Goal: Information Seeking & Learning: Learn about a topic

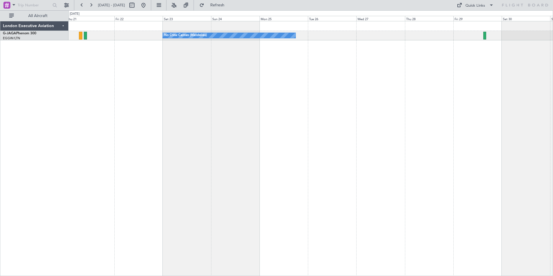
click at [194, 86] on div "No Crew Cannes (Mandelieu)" at bounding box center [311, 148] width 485 height 255
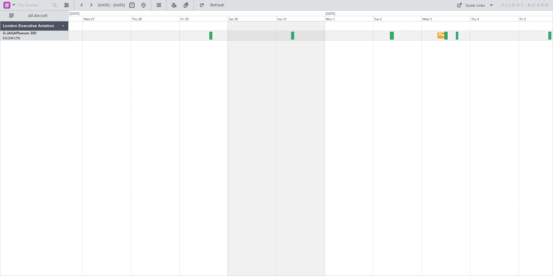
click at [241, 85] on div "Planned Maint [GEOGRAPHIC_DATA] ([GEOGRAPHIC_DATA]) No Crew Cannes ([GEOGRAPHIC…" at bounding box center [311, 148] width 485 height 255
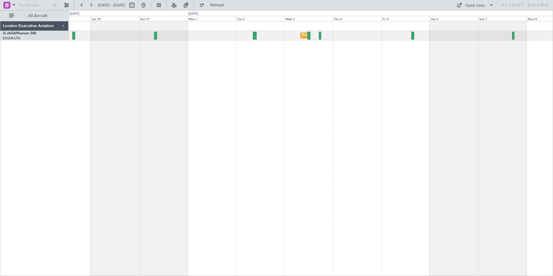
click at [353, 59] on div "Planned Maint [GEOGRAPHIC_DATA] ([GEOGRAPHIC_DATA])" at bounding box center [311, 148] width 485 height 255
click at [319, 62] on div "Planned Maint [GEOGRAPHIC_DATA] ([GEOGRAPHIC_DATA])" at bounding box center [311, 148] width 485 height 255
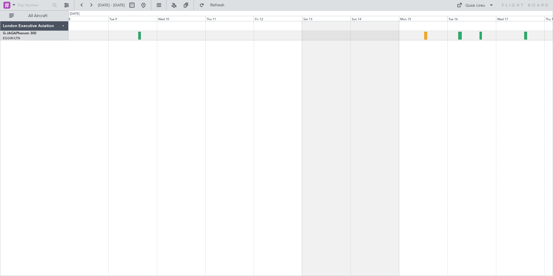
click at [178, 87] on div at bounding box center [311, 148] width 485 height 255
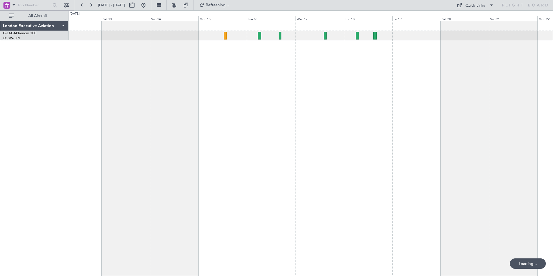
click at [268, 93] on div at bounding box center [311, 148] width 485 height 255
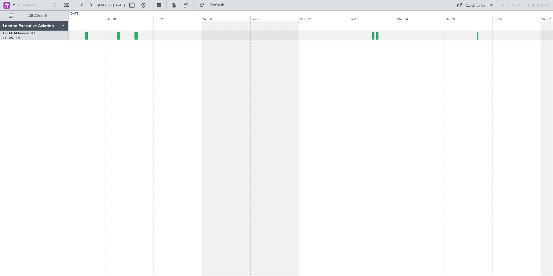
click at [224, 77] on div at bounding box center [311, 148] width 485 height 255
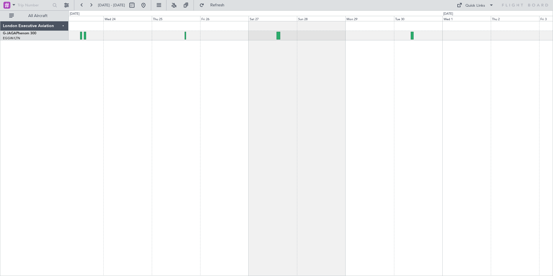
click at [200, 63] on div at bounding box center [311, 148] width 485 height 255
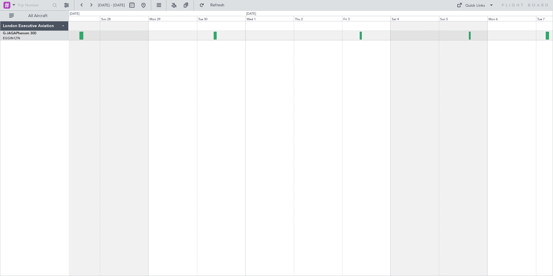
click at [248, 68] on div at bounding box center [311, 148] width 485 height 255
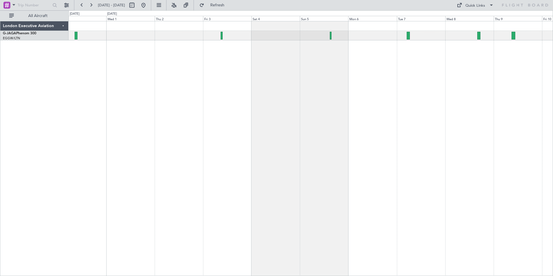
click at [415, 72] on div at bounding box center [311, 148] width 485 height 255
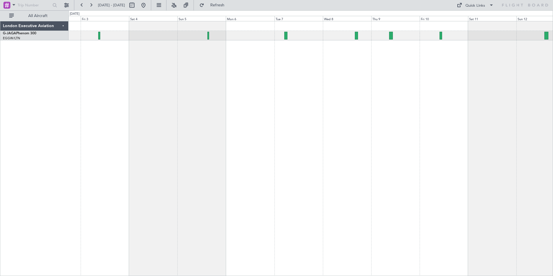
click at [353, 44] on div at bounding box center [311, 148] width 485 height 255
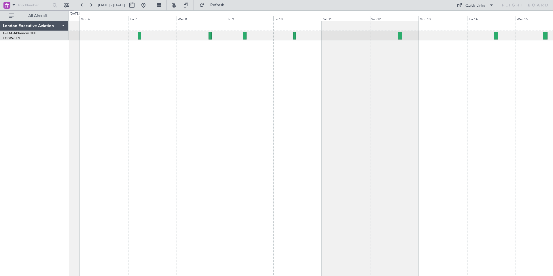
click at [346, 90] on div at bounding box center [311, 148] width 485 height 255
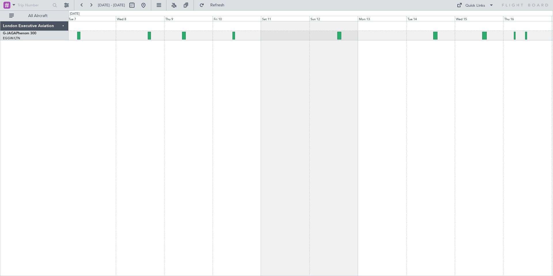
click at [445, 61] on div at bounding box center [311, 148] width 485 height 255
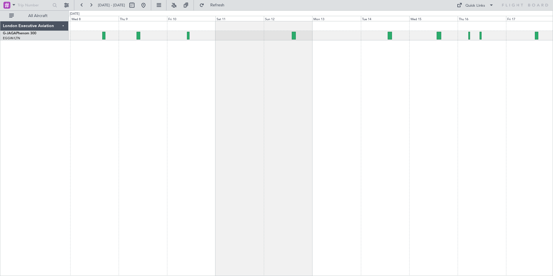
click at [436, 59] on div at bounding box center [311, 148] width 485 height 255
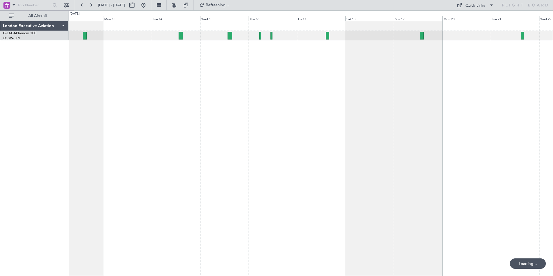
click at [283, 79] on div at bounding box center [311, 148] width 485 height 255
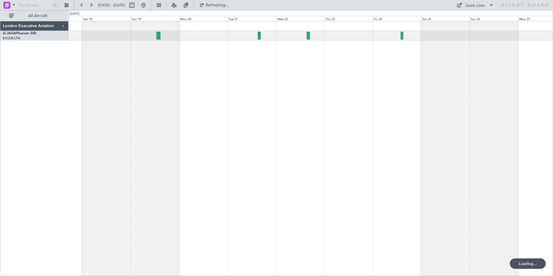
click at [211, 74] on div at bounding box center [311, 148] width 485 height 255
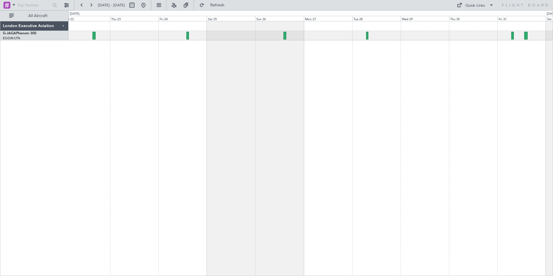
click at [291, 75] on div at bounding box center [311, 148] width 485 height 255
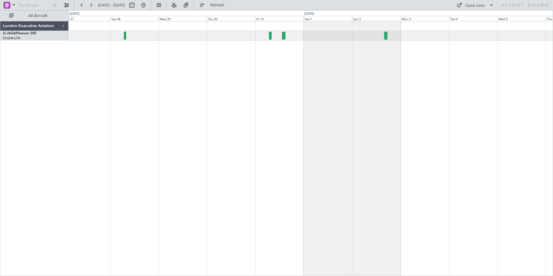
click at [275, 74] on div at bounding box center [311, 148] width 485 height 255
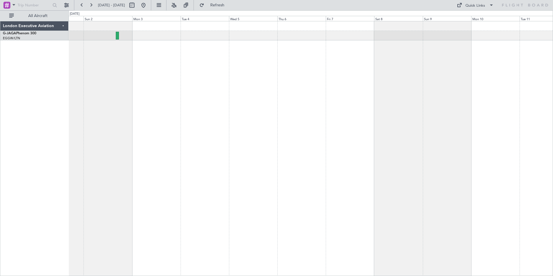
click at [161, 81] on div at bounding box center [311, 148] width 485 height 255
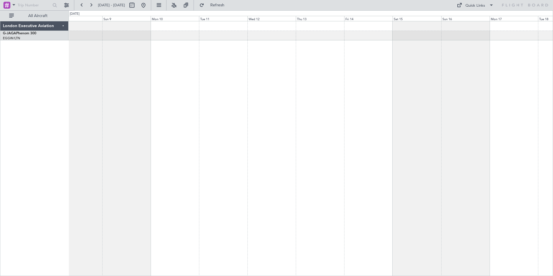
click at [85, 94] on div at bounding box center [311, 148] width 485 height 255
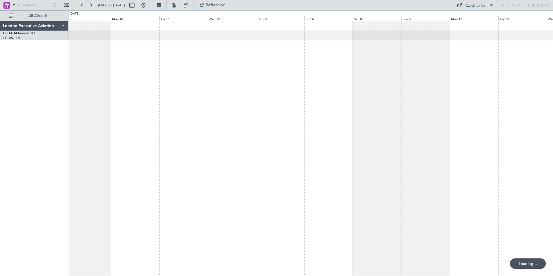
click at [105, 92] on div at bounding box center [311, 148] width 485 height 255
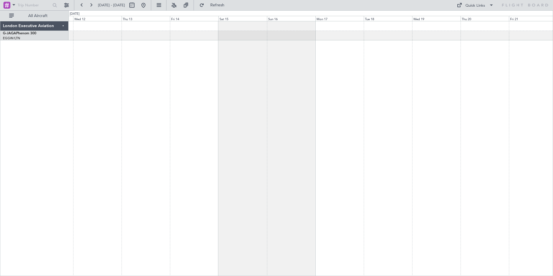
click at [551, 111] on div at bounding box center [311, 148] width 485 height 255
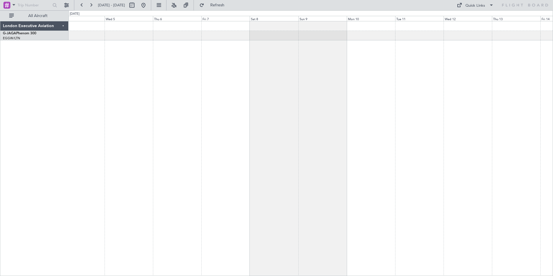
click at [518, 114] on div at bounding box center [311, 148] width 485 height 255
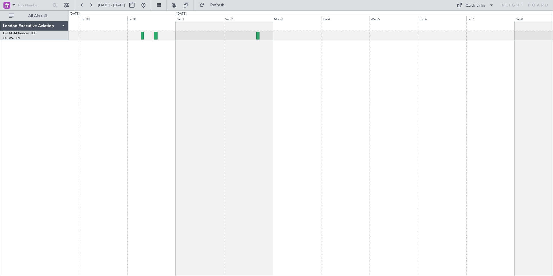
click at [486, 101] on div at bounding box center [311, 148] width 485 height 255
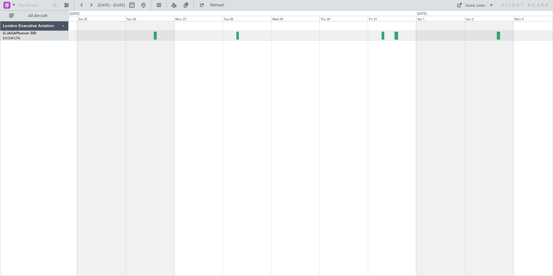
click at [496, 92] on div at bounding box center [311, 148] width 485 height 255
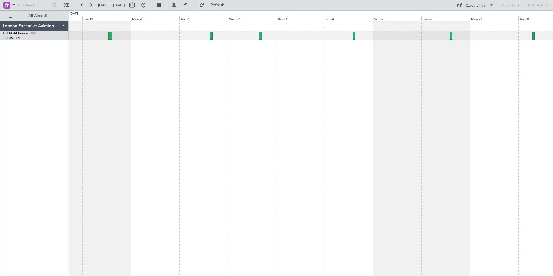
click at [471, 131] on div at bounding box center [311, 148] width 485 height 255
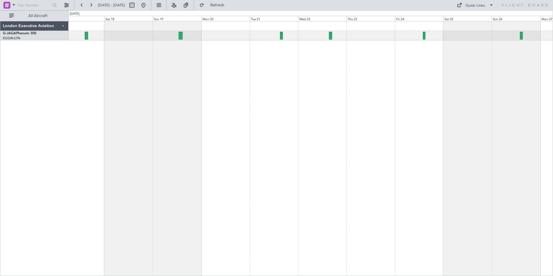
click at [473, 90] on div at bounding box center [311, 148] width 485 height 255
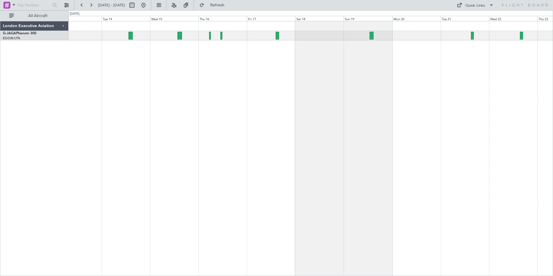
click at [492, 84] on div at bounding box center [311, 148] width 485 height 255
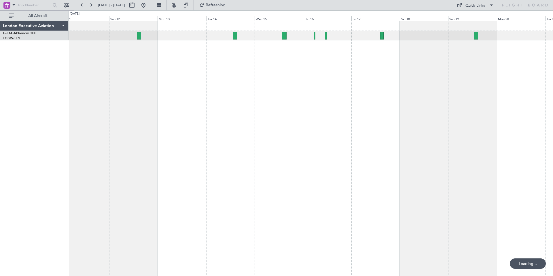
click at [290, 100] on div at bounding box center [311, 148] width 485 height 255
